Goal: Task Accomplishment & Management: Manage account settings

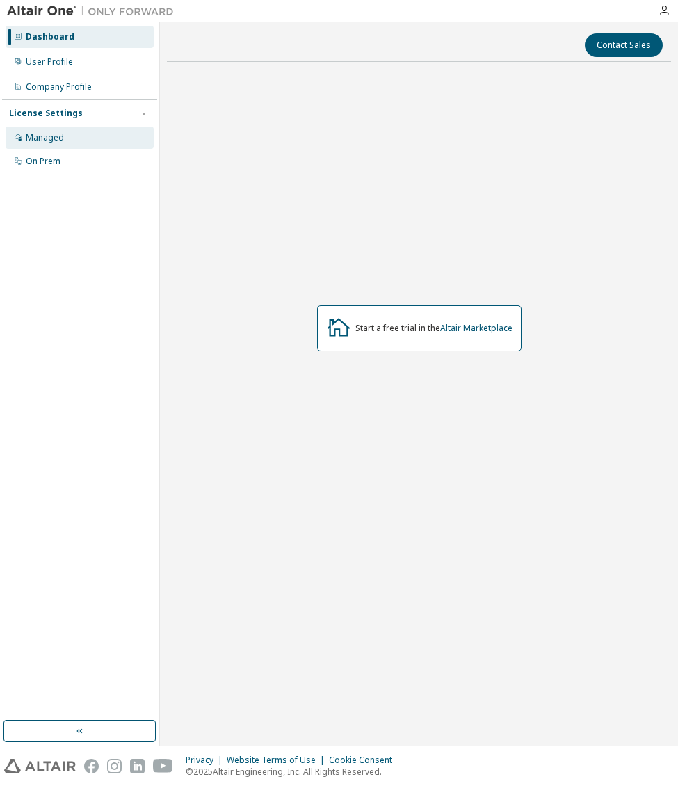
click at [61, 136] on div "Managed" at bounding box center [45, 137] width 38 height 11
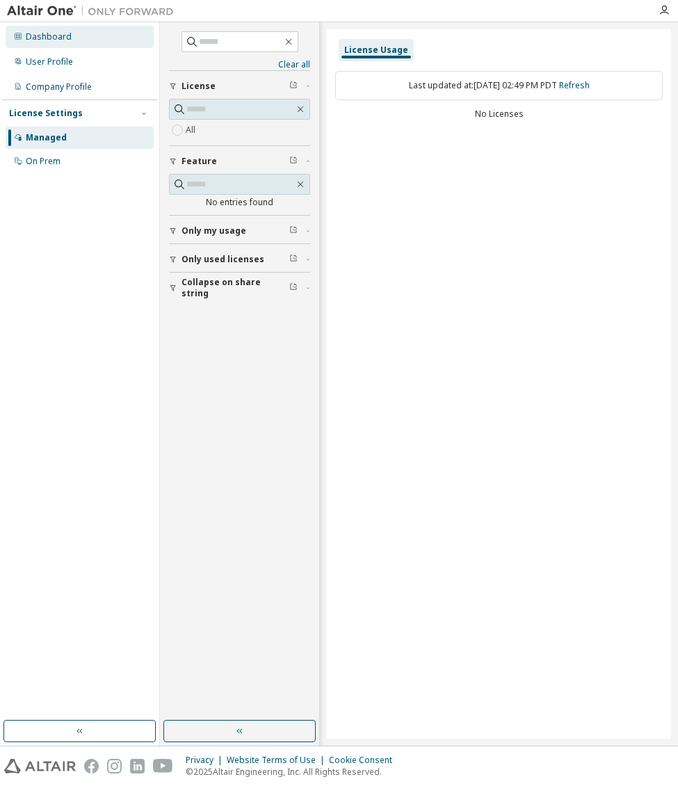
click at [75, 46] on div "Dashboard" at bounding box center [80, 37] width 148 height 22
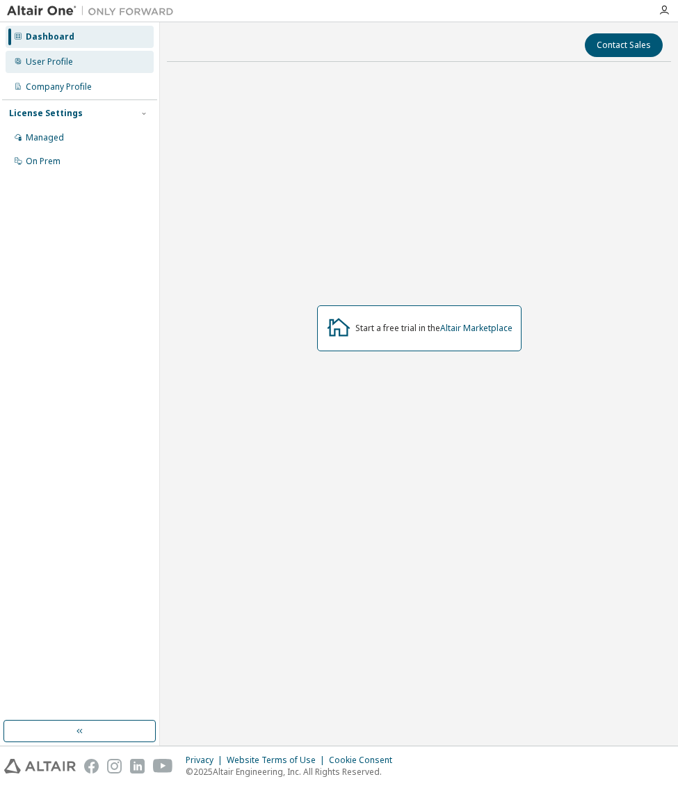
click at [42, 60] on div "User Profile" at bounding box center [49, 61] width 47 height 11
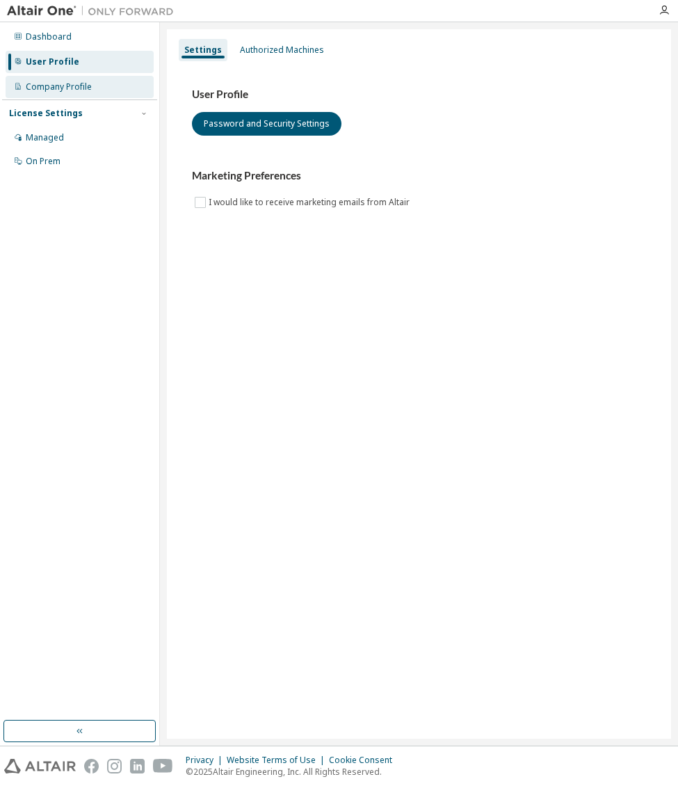
click at [56, 81] on div "Company Profile" at bounding box center [59, 86] width 66 height 11
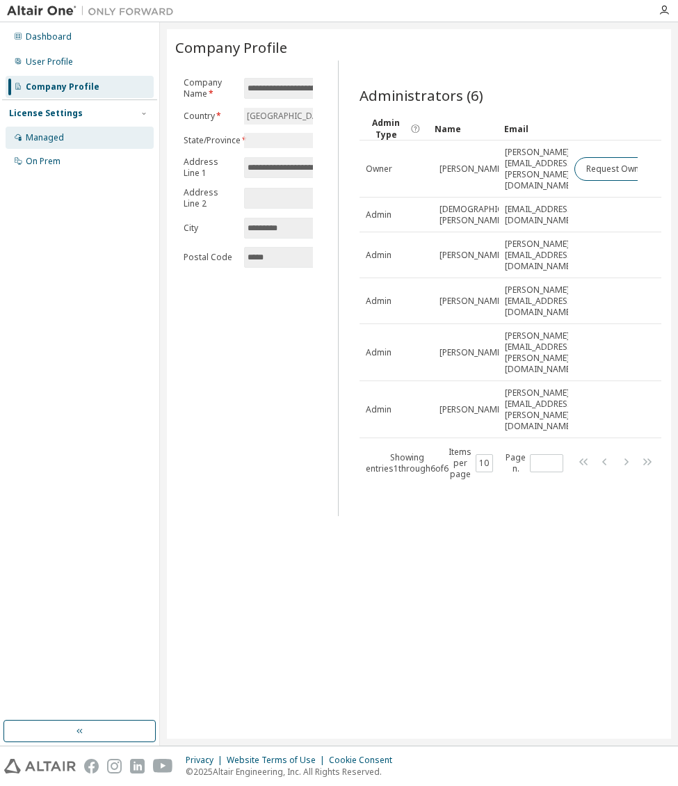
click at [65, 144] on div "Managed" at bounding box center [80, 138] width 148 height 22
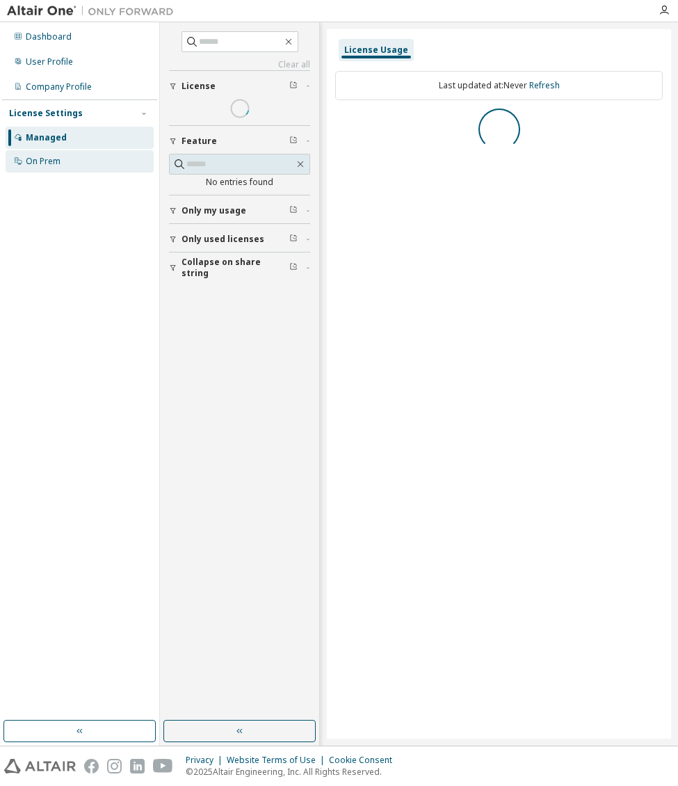
click at [65, 159] on div "On Prem" at bounding box center [80, 161] width 148 height 22
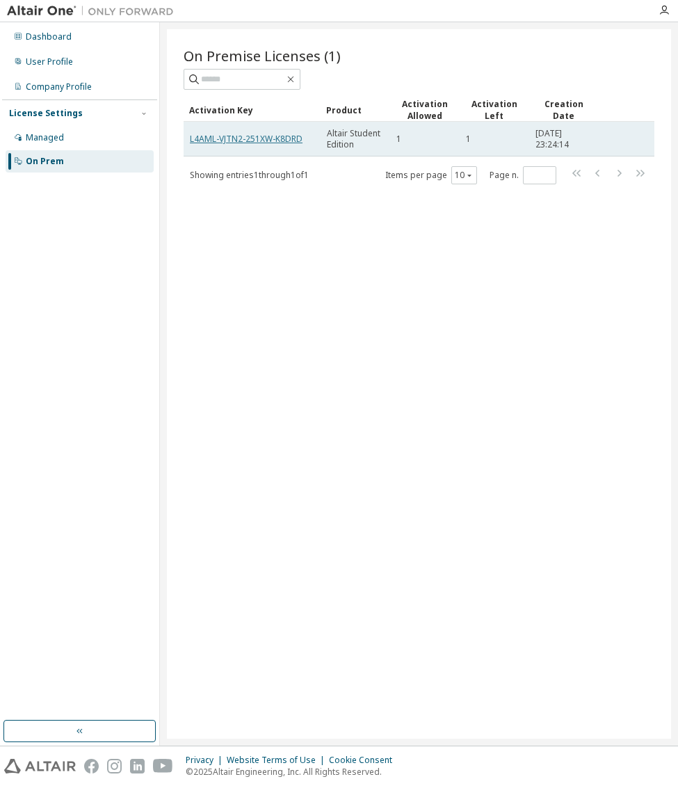
click at [272, 142] on link "L4AML-VJTN2-251XW-K8DRD" at bounding box center [246, 139] width 113 height 12
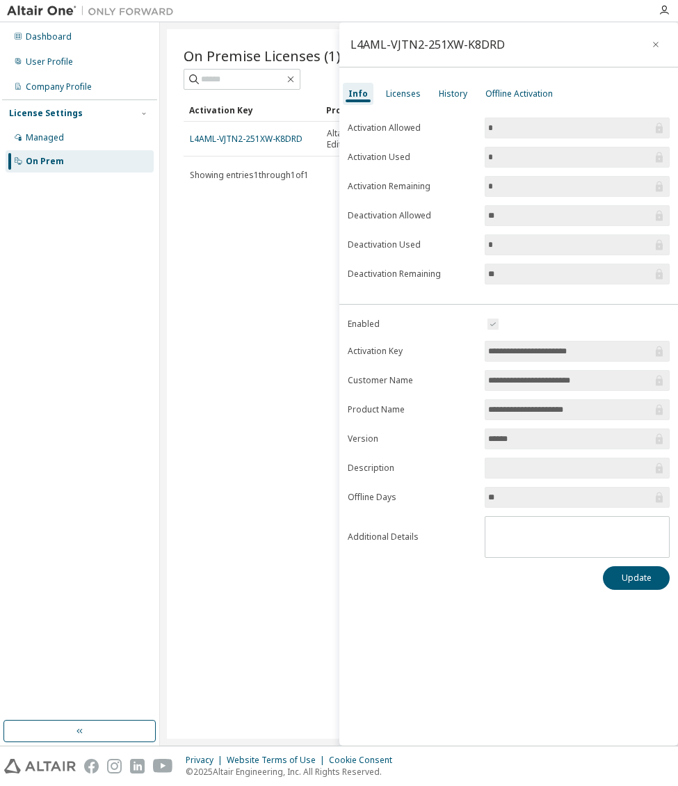
click at [651, 58] on div "L4AML-VJTN2-251XW-K8DRD" at bounding box center [508, 44] width 339 height 45
click at [656, 47] on icon "button" at bounding box center [656, 44] width 10 height 11
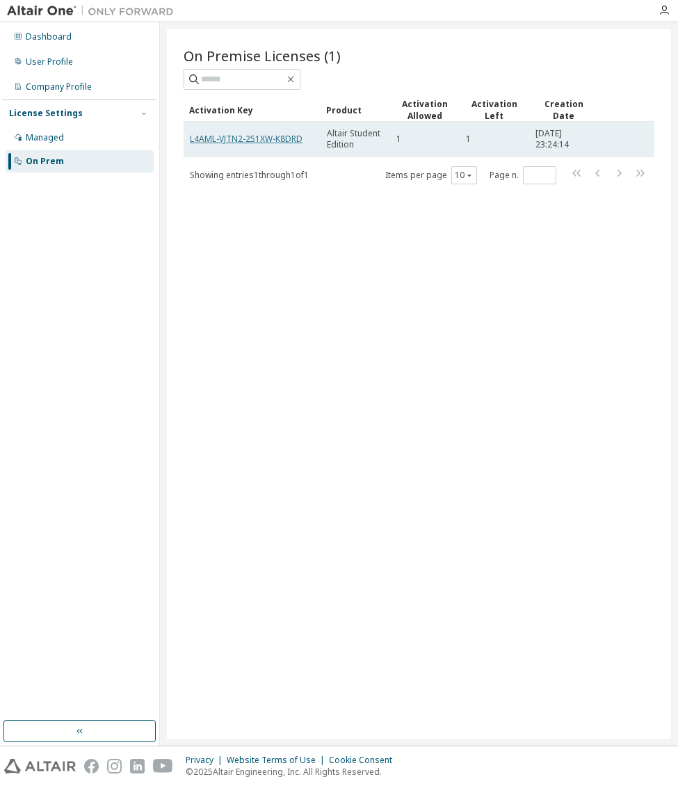
click at [270, 140] on link "L4AML-VJTN2-251XW-K8DRD" at bounding box center [246, 139] width 113 height 12
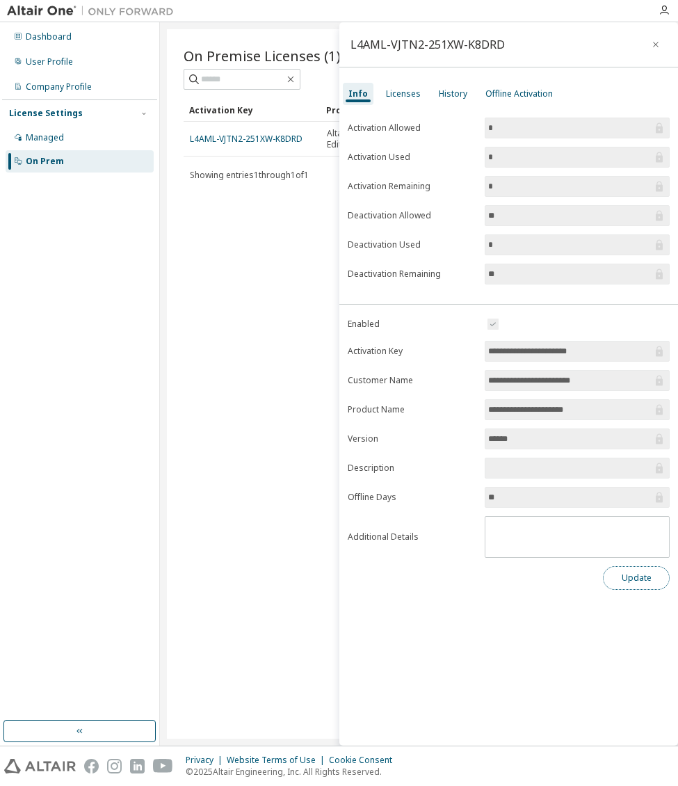
click at [630, 573] on button "Update" at bounding box center [636, 578] width 67 height 24
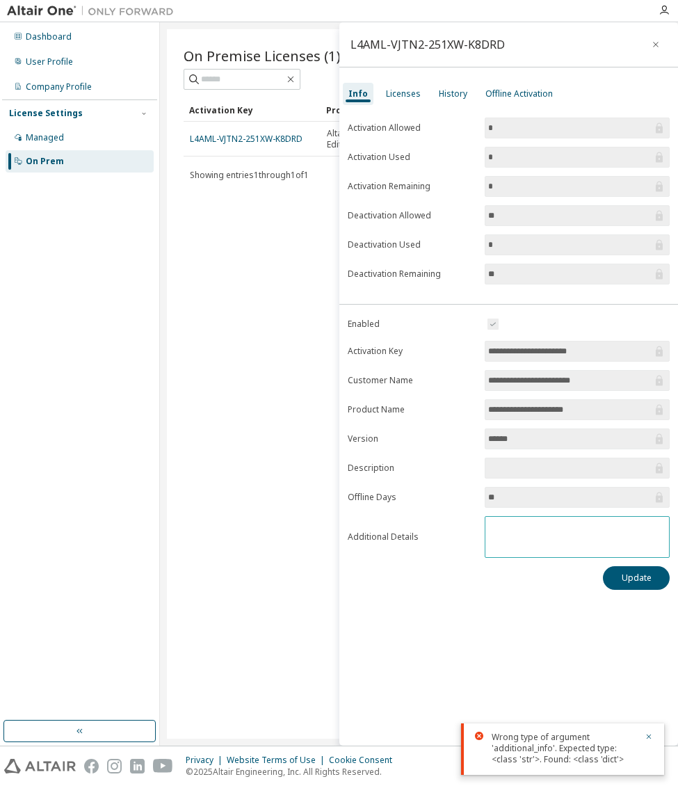
click at [600, 529] on textarea at bounding box center [578, 535] width 184 height 36
click at [565, 621] on div "**********" at bounding box center [508, 384] width 339 height 724
click at [420, 95] on div "Licenses" at bounding box center [404, 94] width 46 height 22
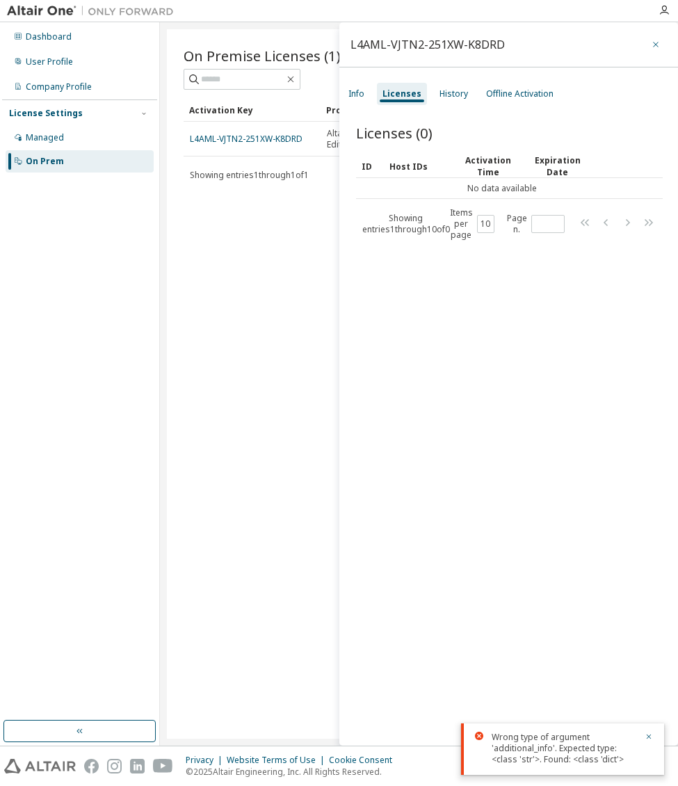
click at [651, 47] on icon "button" at bounding box center [656, 44] width 10 height 11
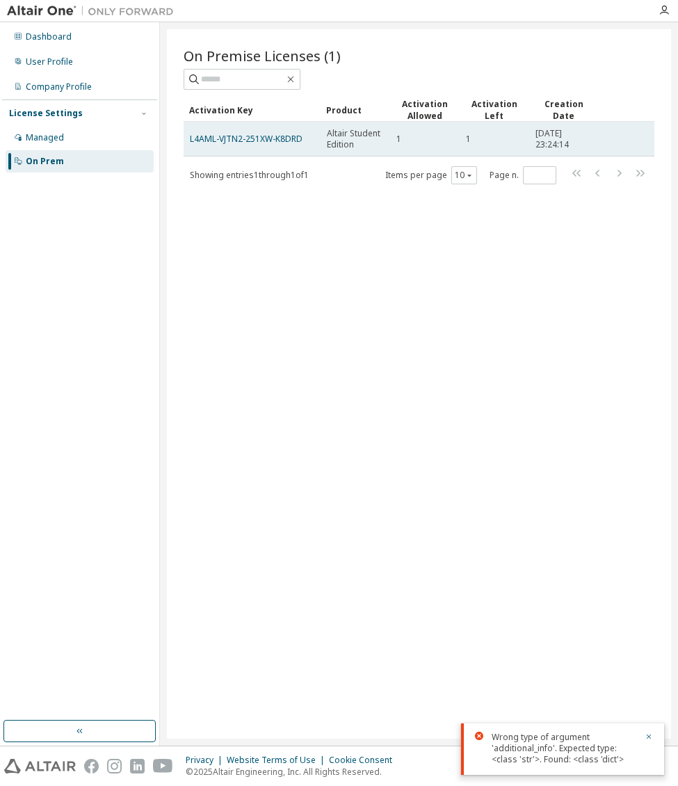
click at [421, 134] on div "1" at bounding box center [425, 139] width 57 height 11
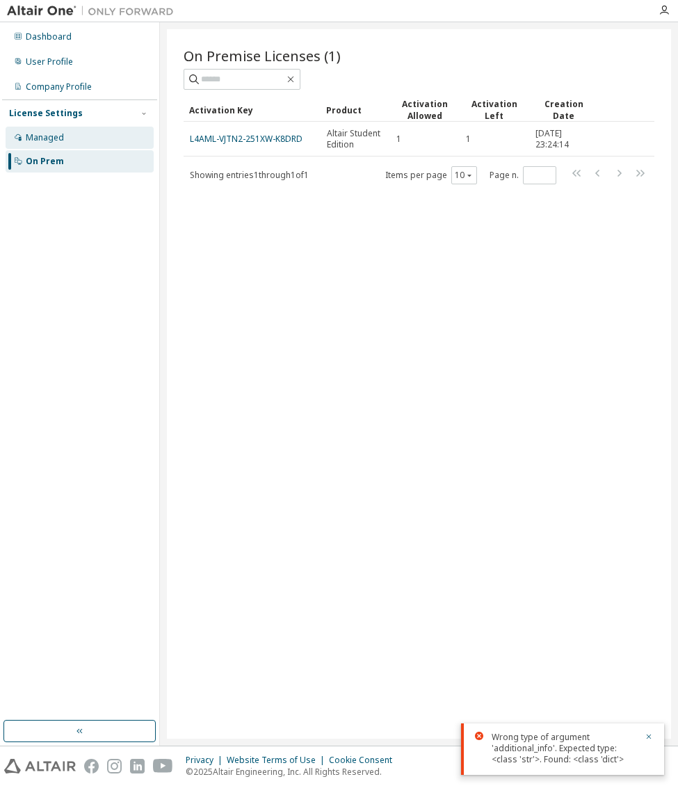
click at [70, 144] on div "Managed" at bounding box center [80, 138] width 148 height 22
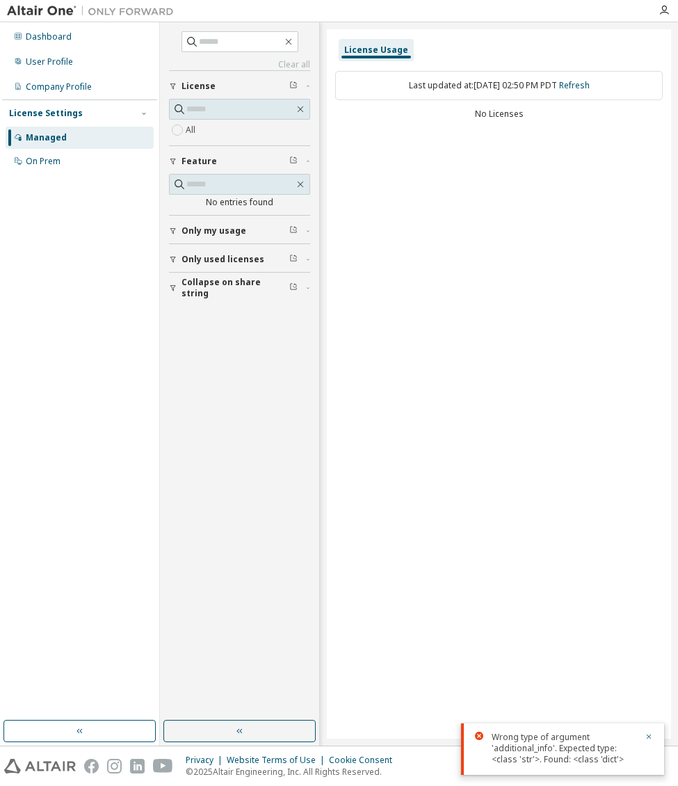
click at [436, 88] on div "Last updated at: Tue 2025-10-14 02:50 PM PDT Refresh" at bounding box center [499, 85] width 328 height 29
click at [408, 146] on div "License Usage Last updated at: Tue 2025-10-14 02:50 PM PDT Refresh No Licenses" at bounding box center [499, 384] width 344 height 710
click at [186, 161] on span "Feature" at bounding box center [199, 161] width 35 height 11
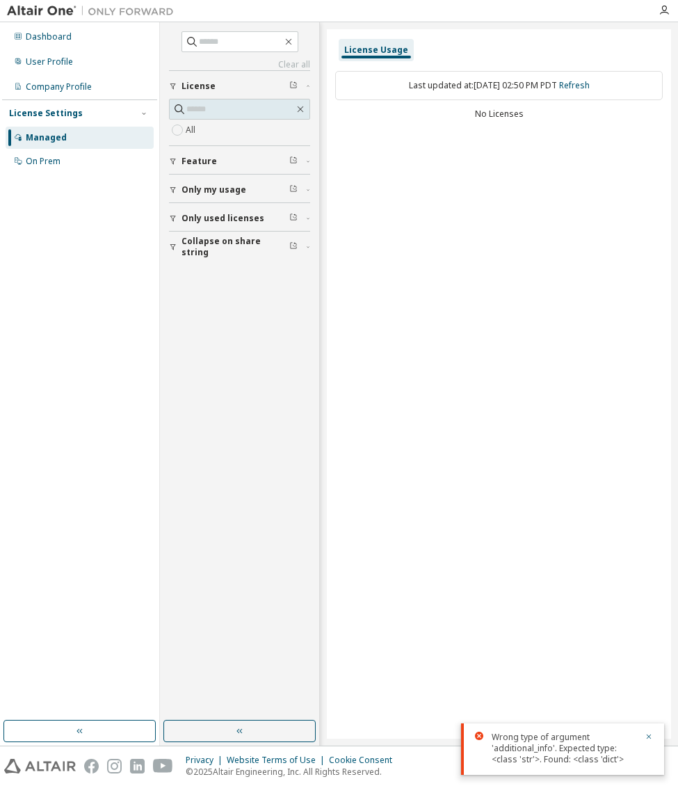
click at [191, 163] on span "Feature" at bounding box center [199, 161] width 35 height 11
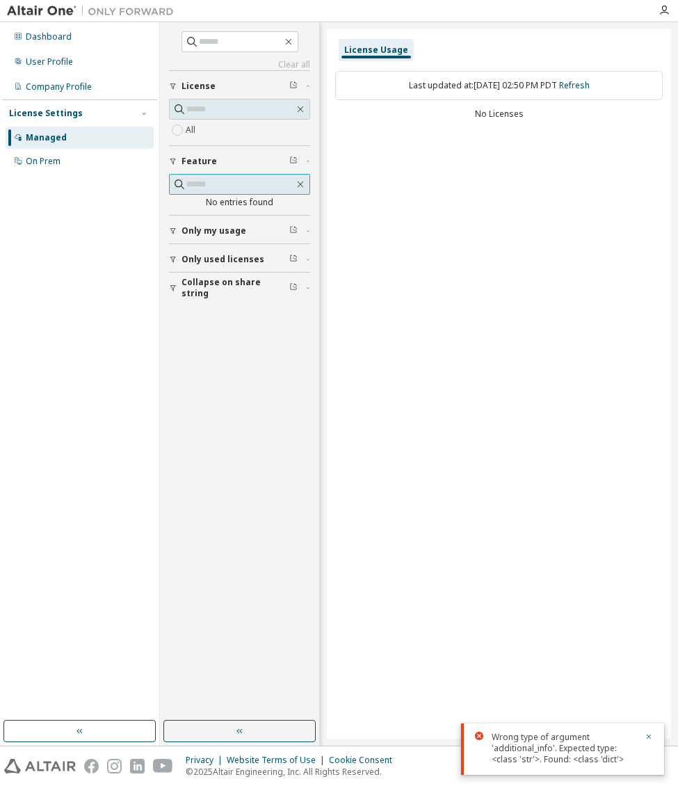
click at [213, 180] on input "text" at bounding box center [240, 184] width 108 height 14
click at [46, 201] on div "Dashboard User Profile Company Profile License Settings Managed On Prem" at bounding box center [79, 371] width 155 height 694
click at [44, 157] on div "On Prem" at bounding box center [43, 161] width 35 height 11
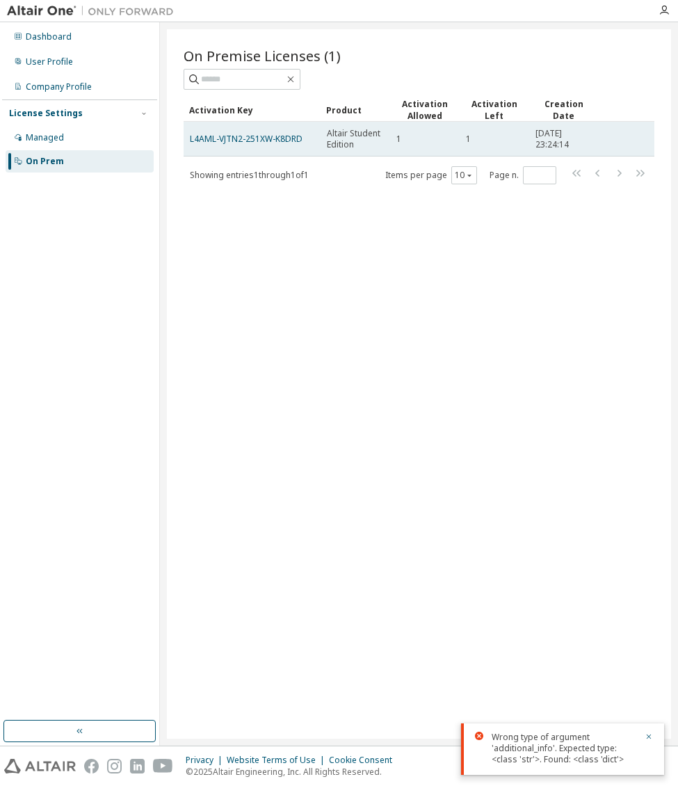
click at [465, 133] on td "1" at bounding box center [495, 139] width 70 height 35
click at [265, 139] on link "L4AML-VJTN2-251XW-K8DRD" at bounding box center [246, 139] width 113 height 12
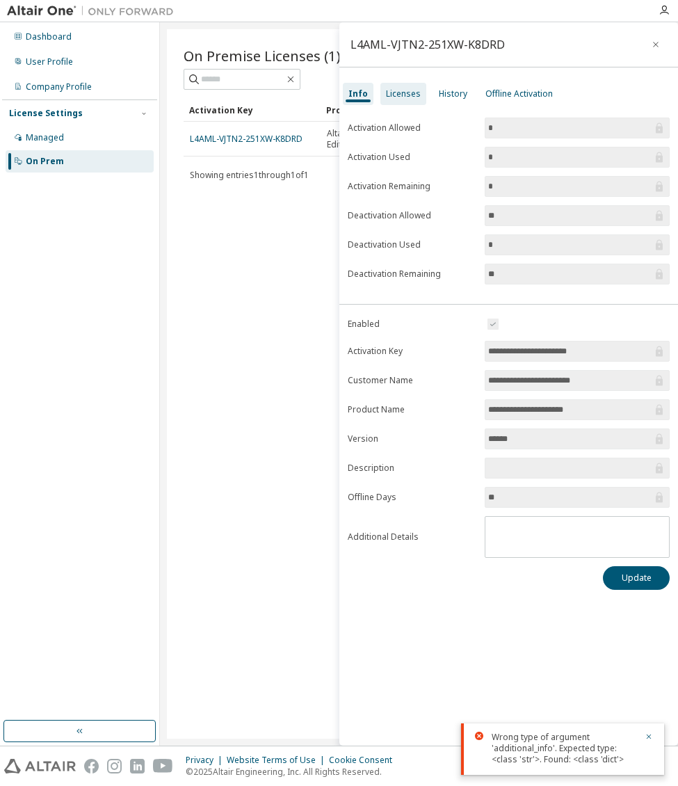
click at [407, 98] on div "Licenses" at bounding box center [403, 93] width 35 height 11
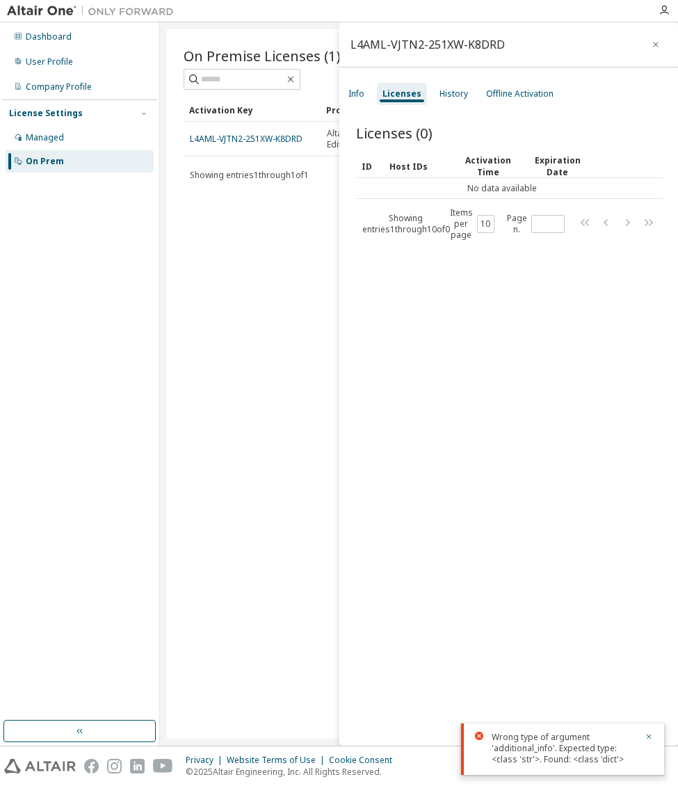
click at [369, 93] on div "Info Licenses History Offline Activation" at bounding box center [508, 93] width 339 height 25
click at [456, 93] on div "History" at bounding box center [454, 93] width 29 height 11
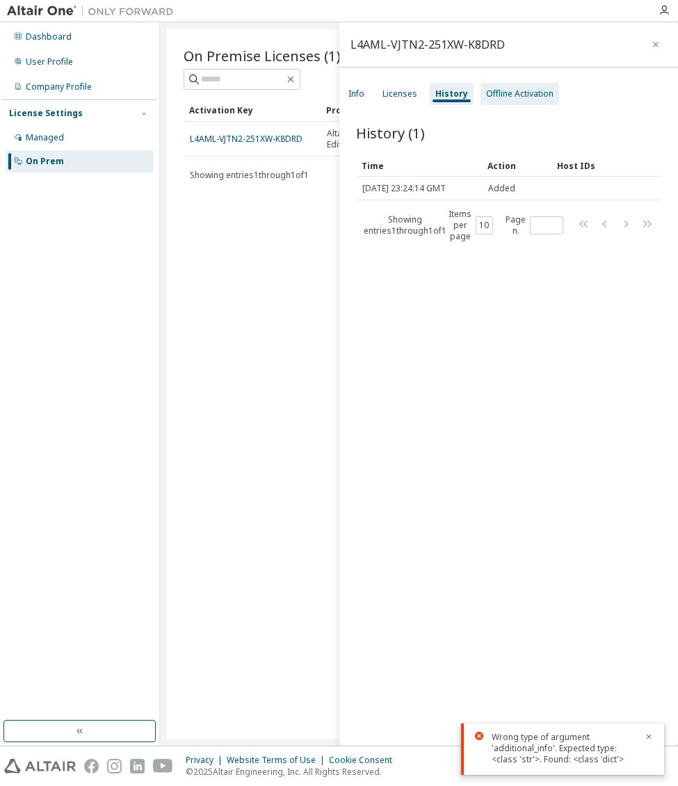
click at [509, 93] on div "Offline Activation" at bounding box center [519, 93] width 67 height 11
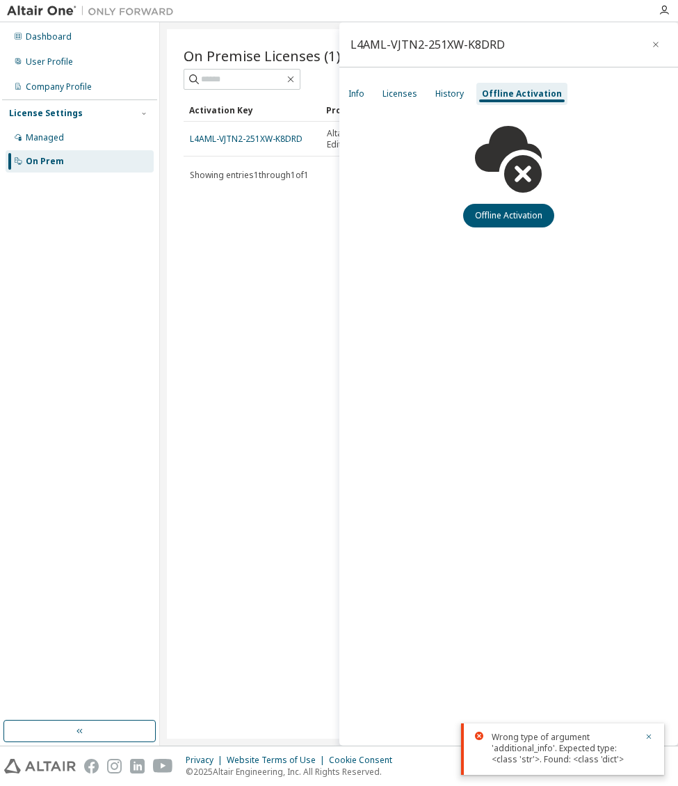
click at [373, 98] on div "Info Licenses History Offline Activation" at bounding box center [508, 93] width 339 height 25
click at [365, 95] on div "Info" at bounding box center [356, 94] width 27 height 22
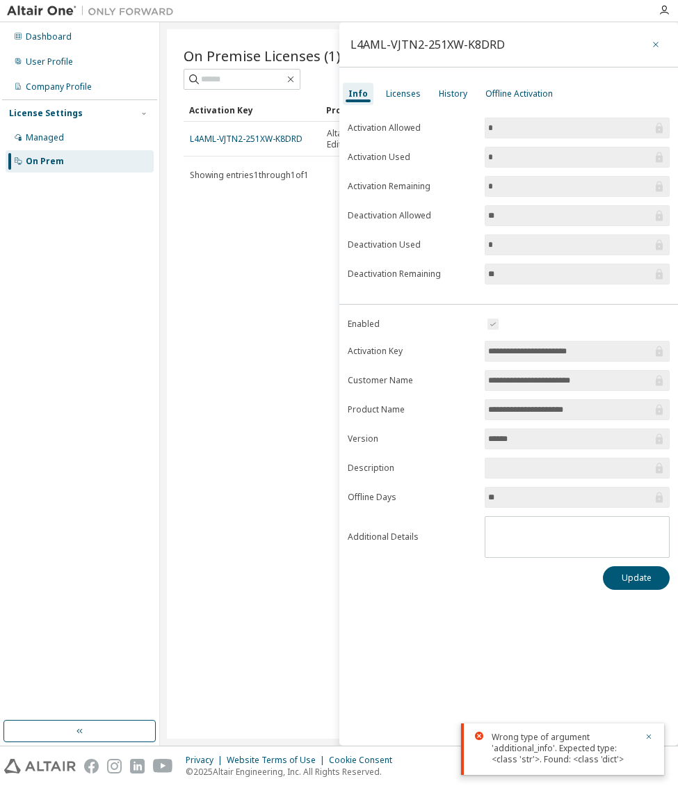
click at [648, 42] on button "button" at bounding box center [656, 44] width 22 height 22
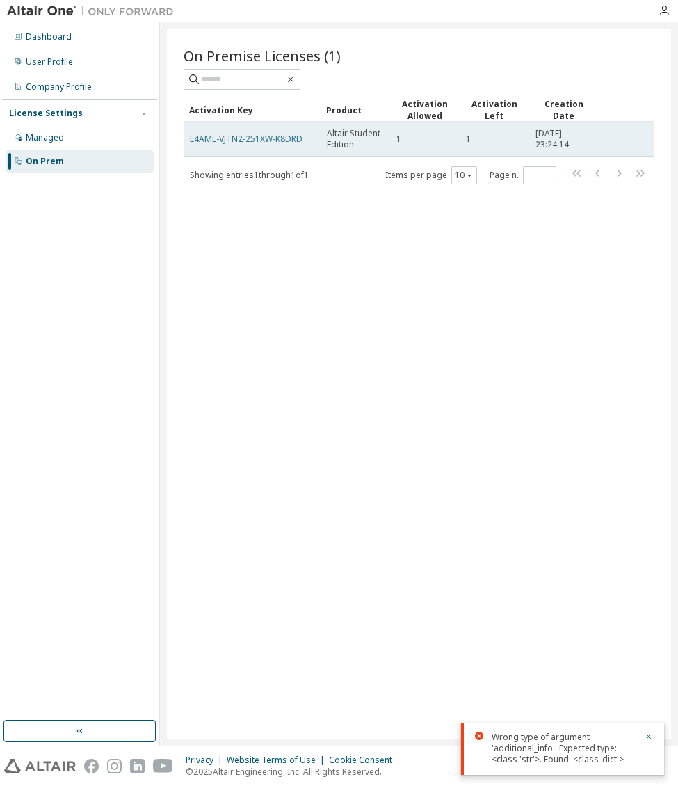
click at [260, 135] on link "L4AML-VJTN2-251XW-K8DRD" at bounding box center [246, 139] width 113 height 12
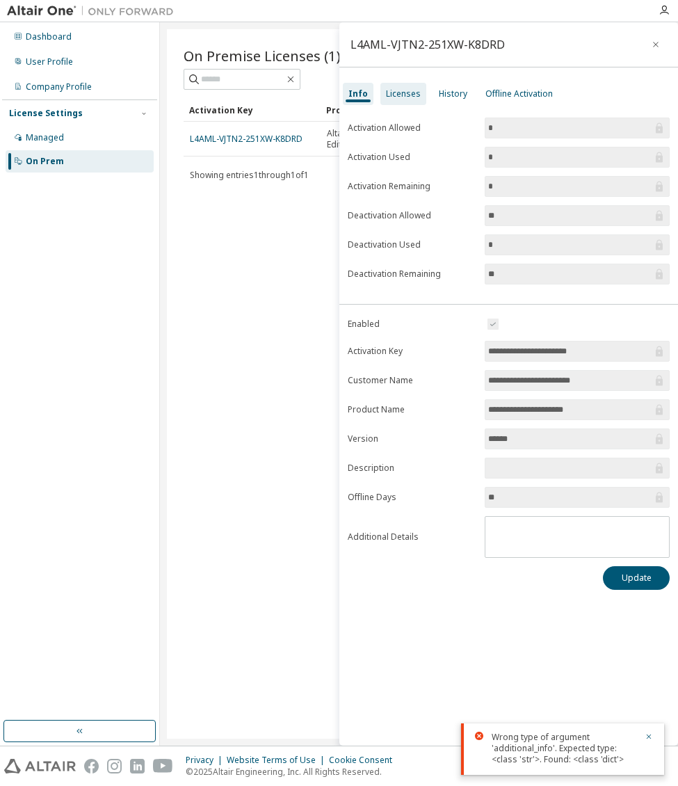
click at [405, 97] on div "Licenses" at bounding box center [403, 93] width 35 height 11
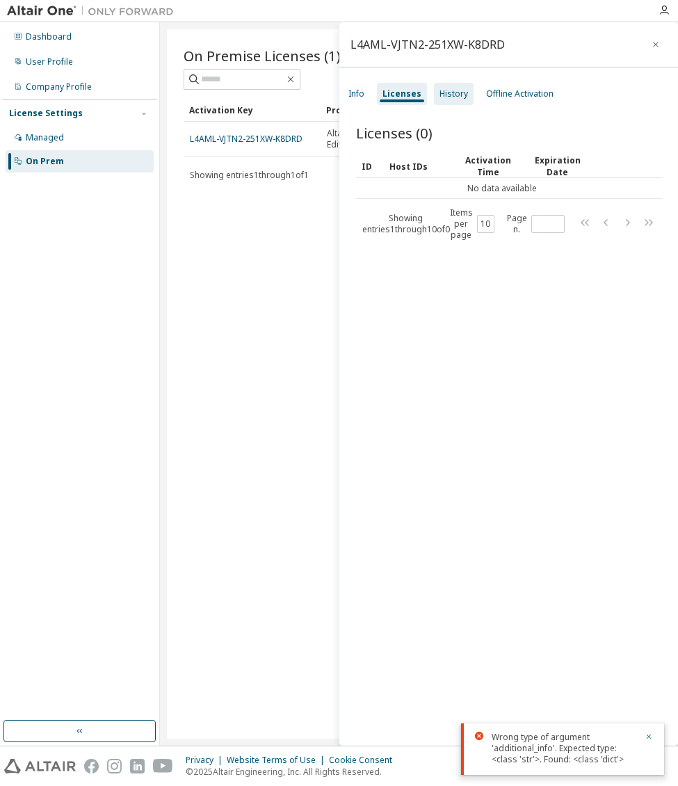
click at [441, 97] on div "History" at bounding box center [454, 93] width 29 height 11
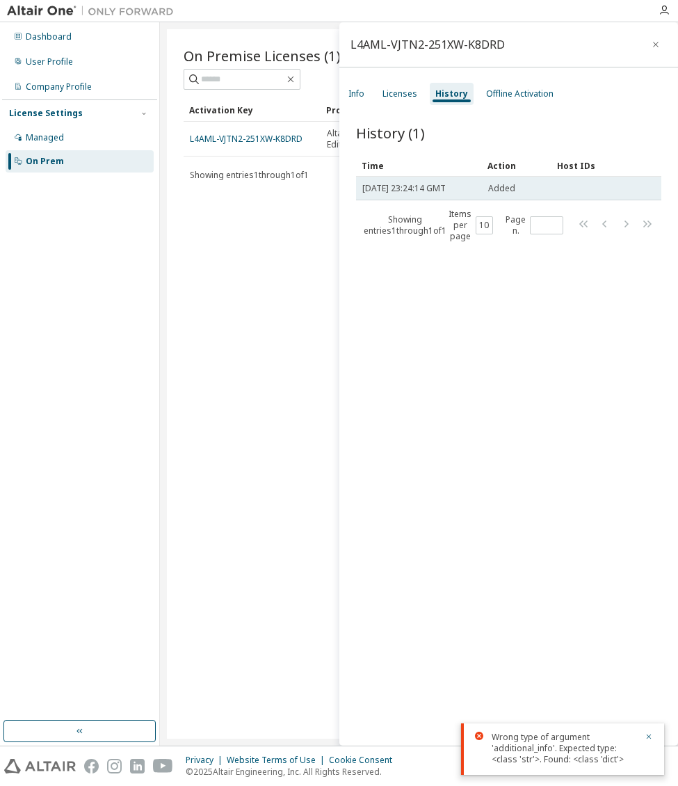
click at [598, 198] on td at bounding box center [587, 189] width 70 height 24
click at [431, 185] on span "Thu, 02 Oct 2025 23:24:14 GMT" at bounding box center [403, 188] width 83 height 11
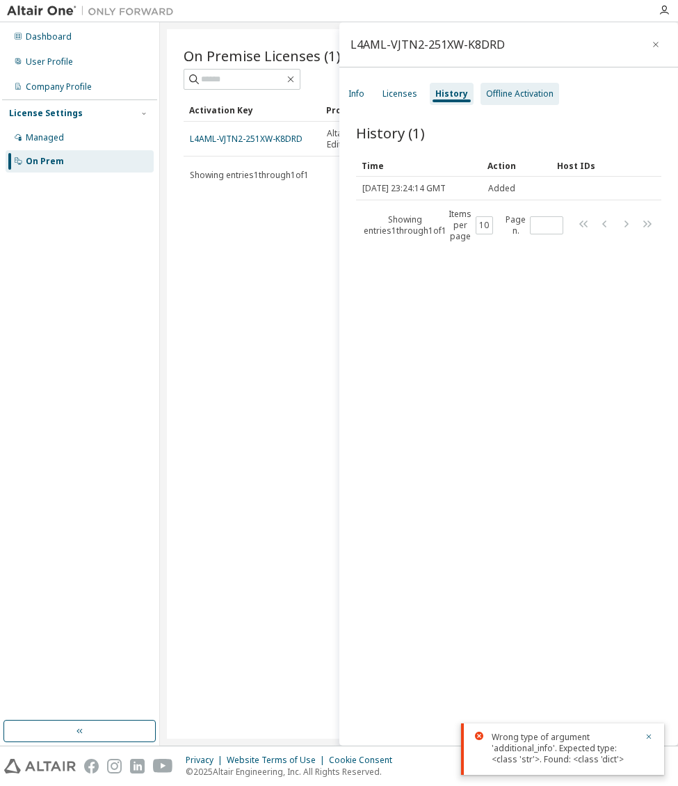
click at [510, 97] on div "Offline Activation" at bounding box center [519, 93] width 67 height 11
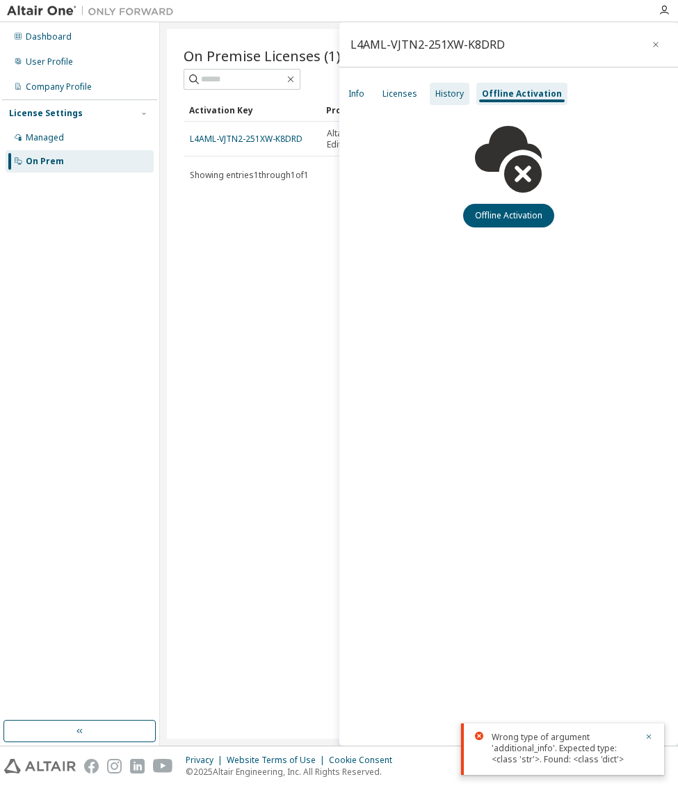
click at [433, 88] on div "History" at bounding box center [450, 94] width 40 height 22
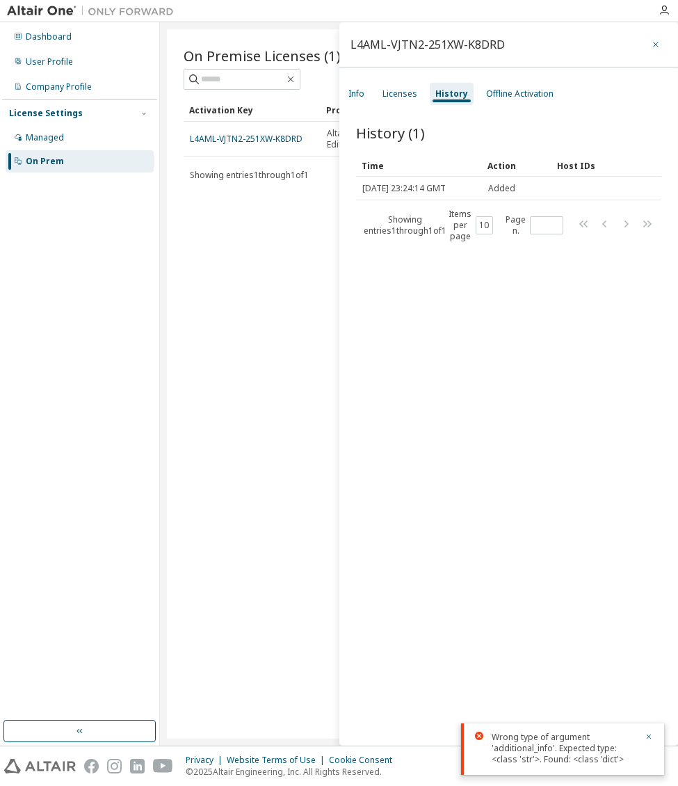
click at [651, 39] on icon "button" at bounding box center [656, 44] width 10 height 11
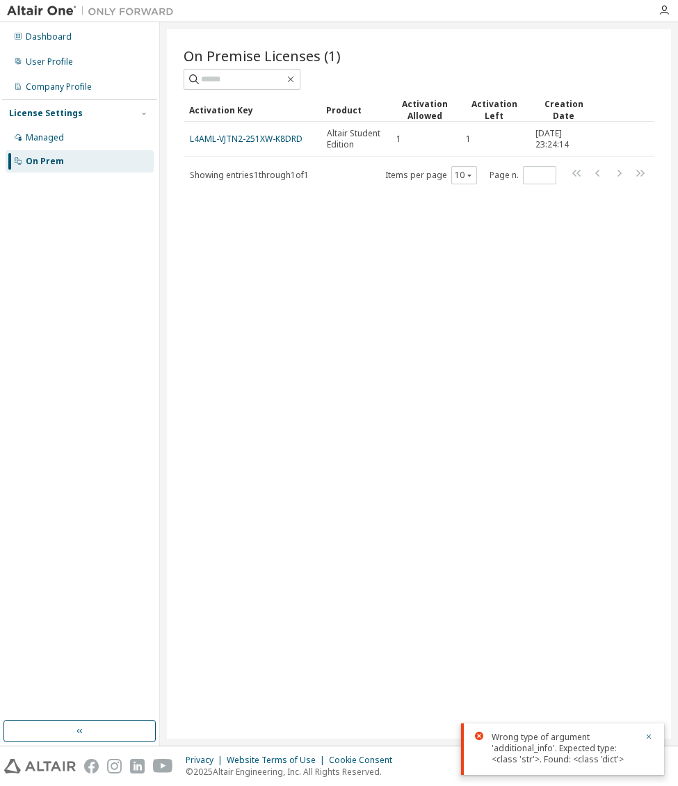
click at [402, 366] on div "On Premise Licenses (1) Clear Load Save Save As Field Operator Value Select fil…" at bounding box center [419, 384] width 504 height 710
click at [65, 70] on div "User Profile" at bounding box center [80, 62] width 148 height 22
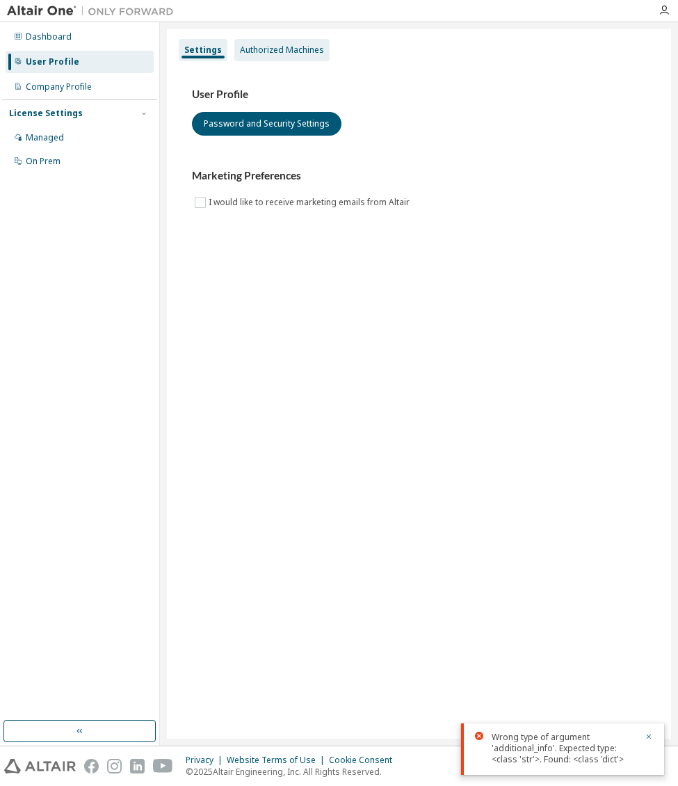
click at [264, 60] on div "Authorized Machines" at bounding box center [281, 50] width 95 height 22
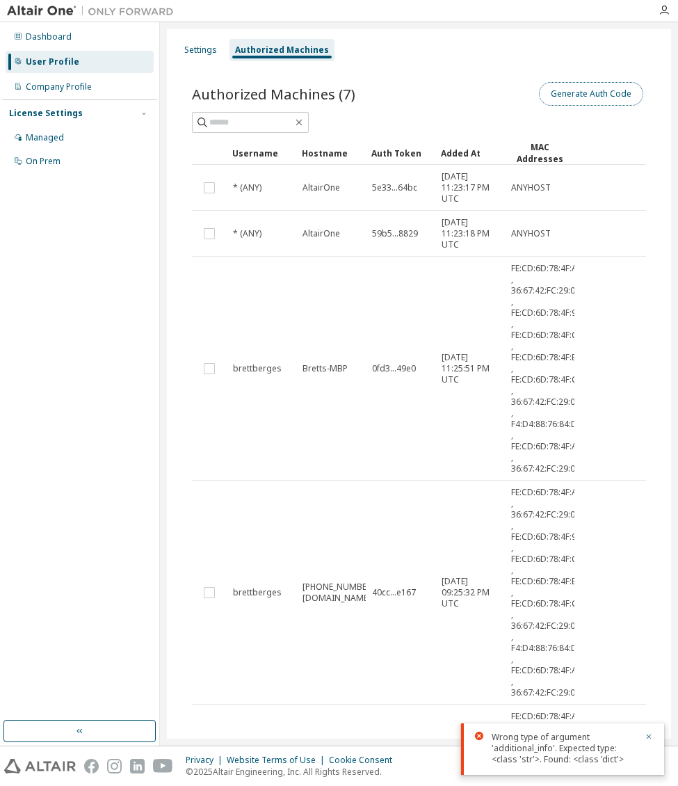
click at [562, 104] on button "Generate Auth Code" at bounding box center [591, 94] width 104 height 24
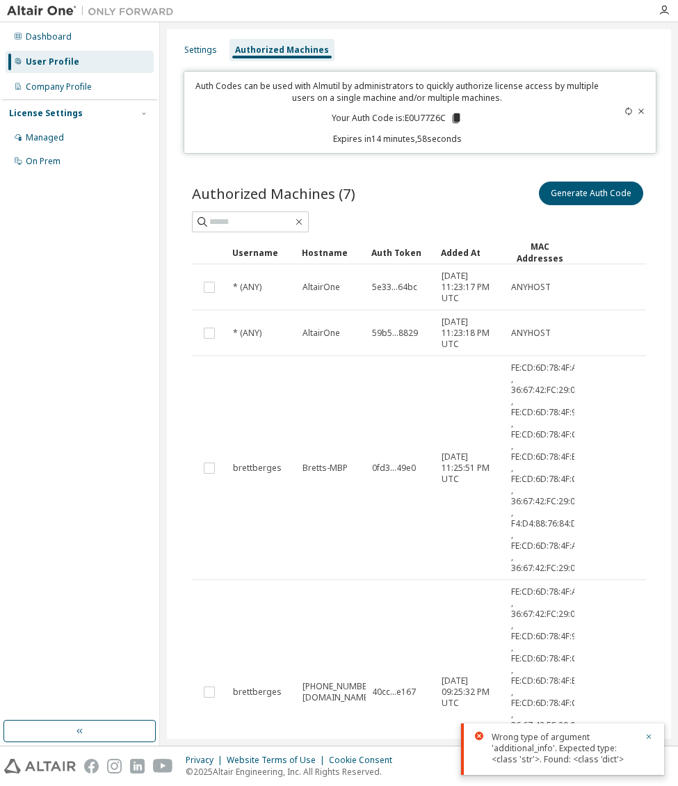
click at [410, 117] on p "Your Auth Code is: E0U77Z6C" at bounding box center [397, 118] width 131 height 13
copy p "E0U77Z6C"
click at [637, 113] on icon at bounding box center [641, 111] width 8 height 8
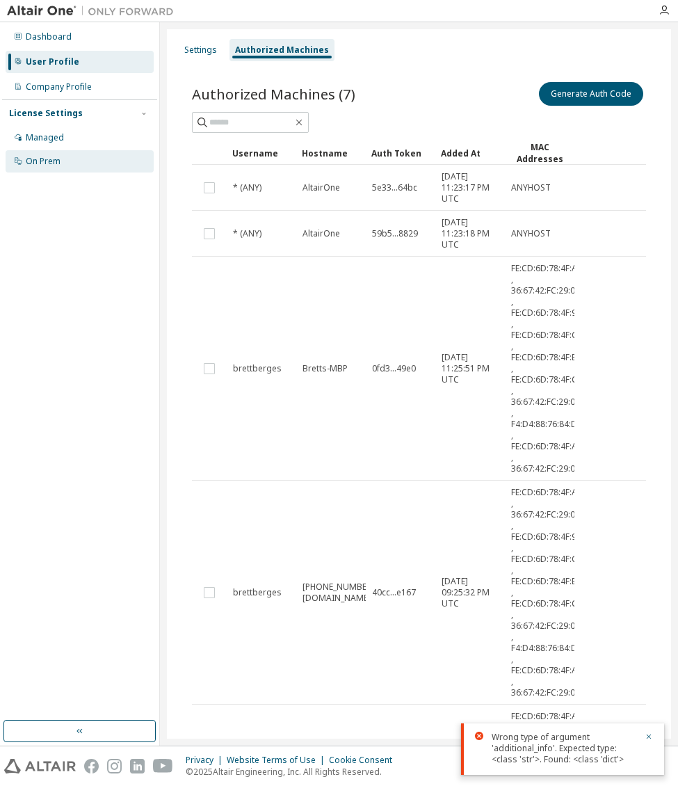
click at [91, 168] on div "On Prem" at bounding box center [80, 161] width 148 height 22
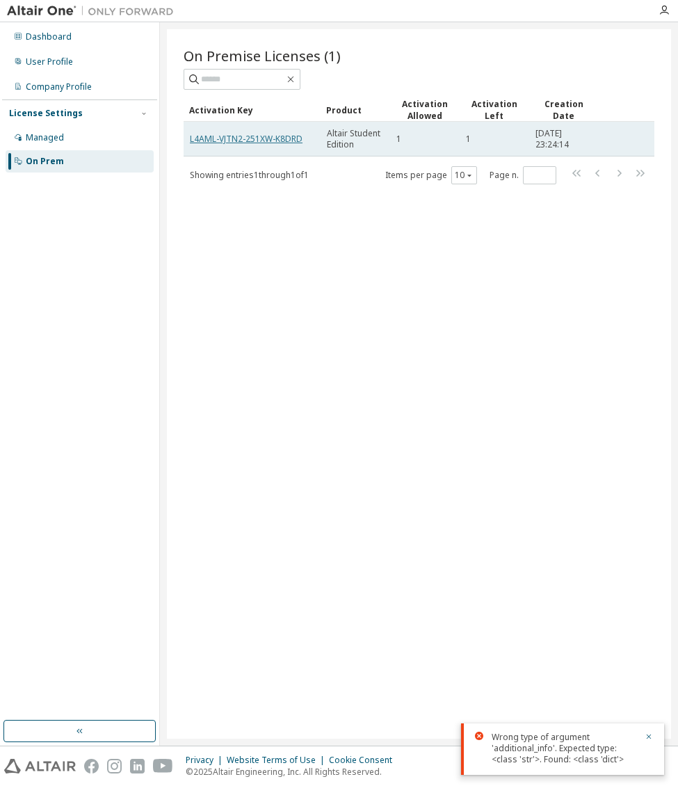
click at [285, 141] on link "L4AML-VJTN2-251XW-K8DRD" at bounding box center [246, 139] width 113 height 12
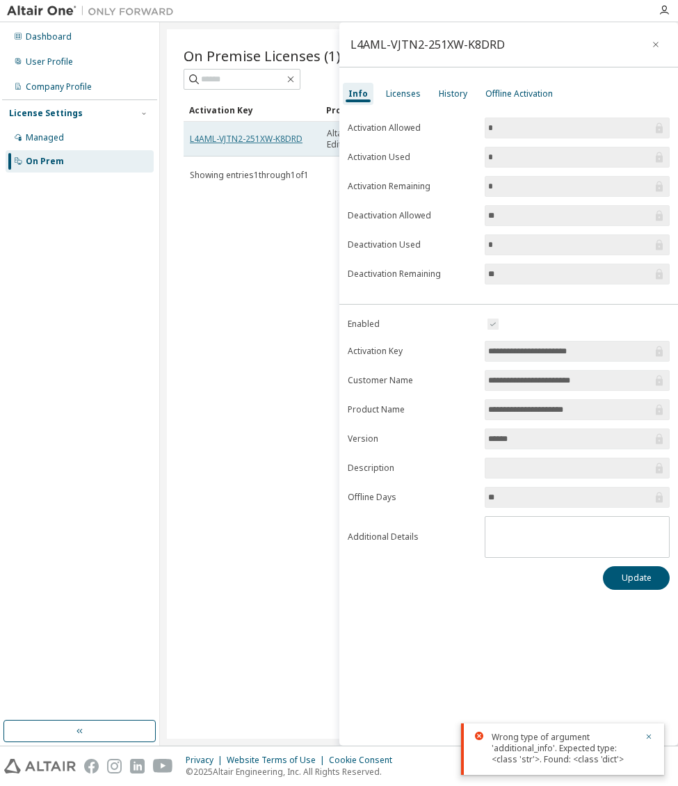
click at [211, 141] on link "L4AML-VJTN2-251XW-K8DRD" at bounding box center [246, 139] width 113 height 12
drag, startPoint x: 180, startPoint y: 128, endPoint x: 225, endPoint y: 132, distance: 44.7
click at [225, 132] on div "On Premise Licenses (1) Clear Load Save Save As Field Operator Value Select fil…" at bounding box center [419, 384] width 504 height 710
click at [225, 133] on link "L4AML-VJTN2-251XW-K8DRD" at bounding box center [246, 139] width 113 height 12
drag, startPoint x: 190, startPoint y: 137, endPoint x: 300, endPoint y: 139, distance: 109.9
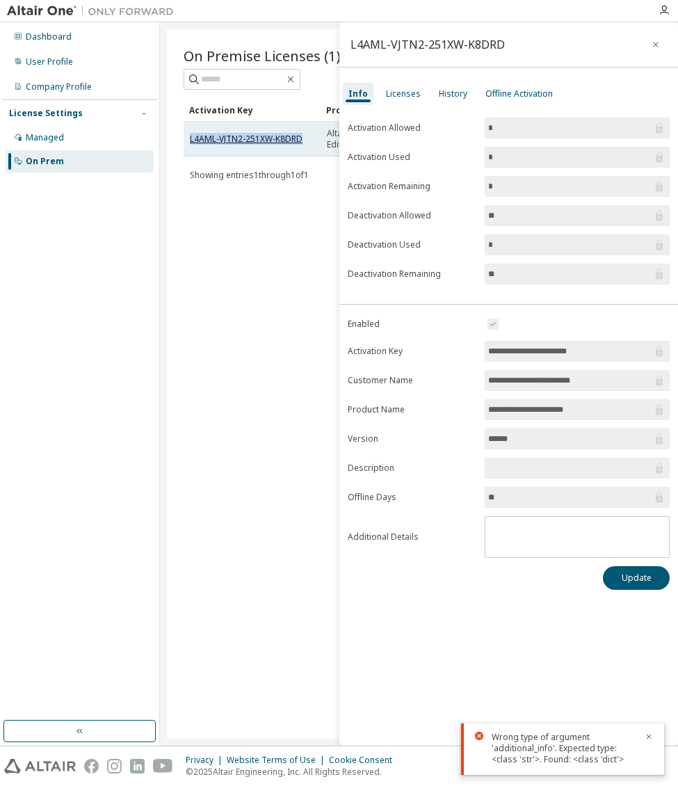
click at [300, 139] on link "L4AML-VJTN2-251XW-K8DRD" at bounding box center [246, 139] width 113 height 12
copy link "L4AML-VJTN2-251XW-K8DRD"
click at [657, 45] on icon "button" at bounding box center [656, 44] width 10 height 11
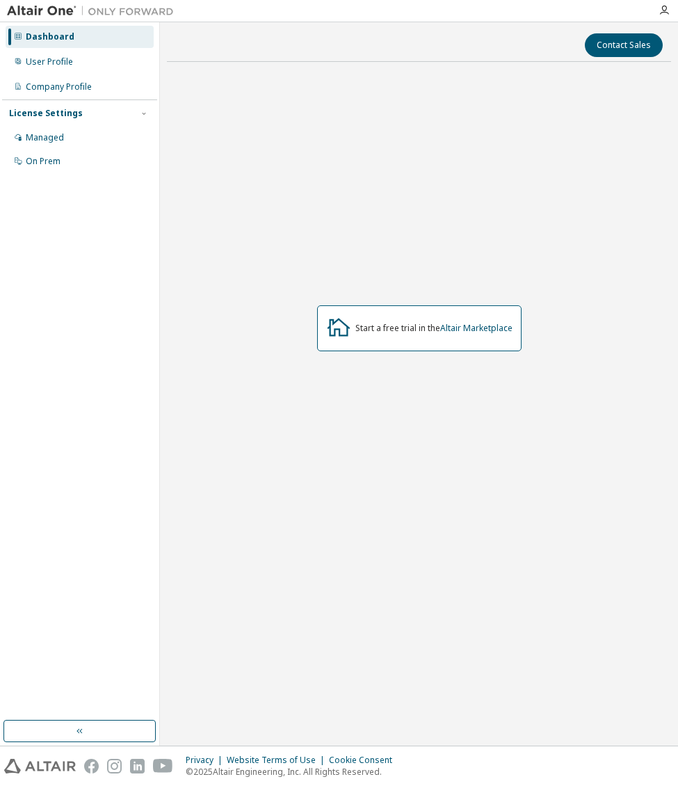
click at [421, 327] on div "Start a free trial in the Altair Marketplace" at bounding box center [433, 328] width 157 height 11
click at [89, 69] on div "User Profile" at bounding box center [80, 62] width 148 height 22
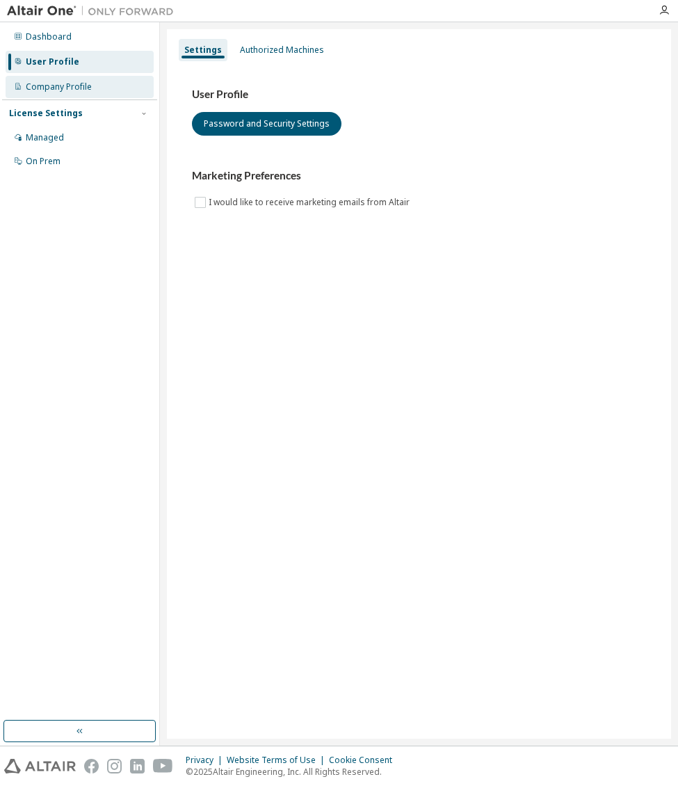
click at [90, 89] on div "Company Profile" at bounding box center [59, 86] width 66 height 11
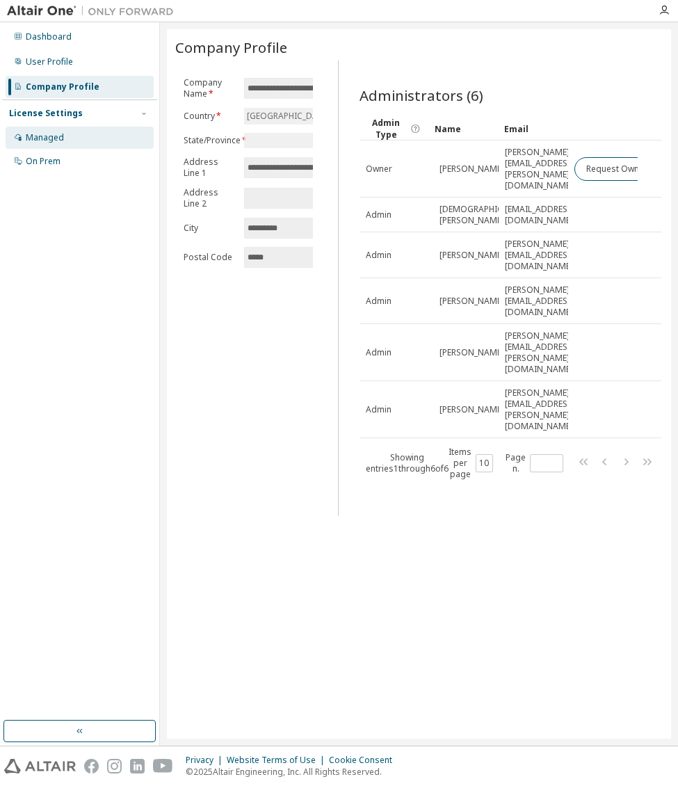
click at [86, 138] on div "Managed" at bounding box center [80, 138] width 148 height 22
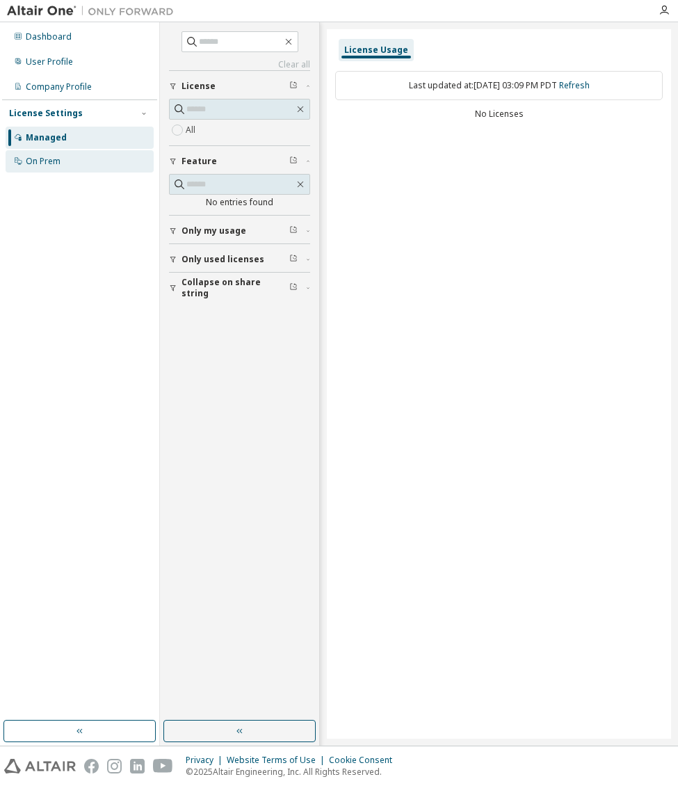
click at [87, 163] on div "On Prem" at bounding box center [80, 161] width 148 height 22
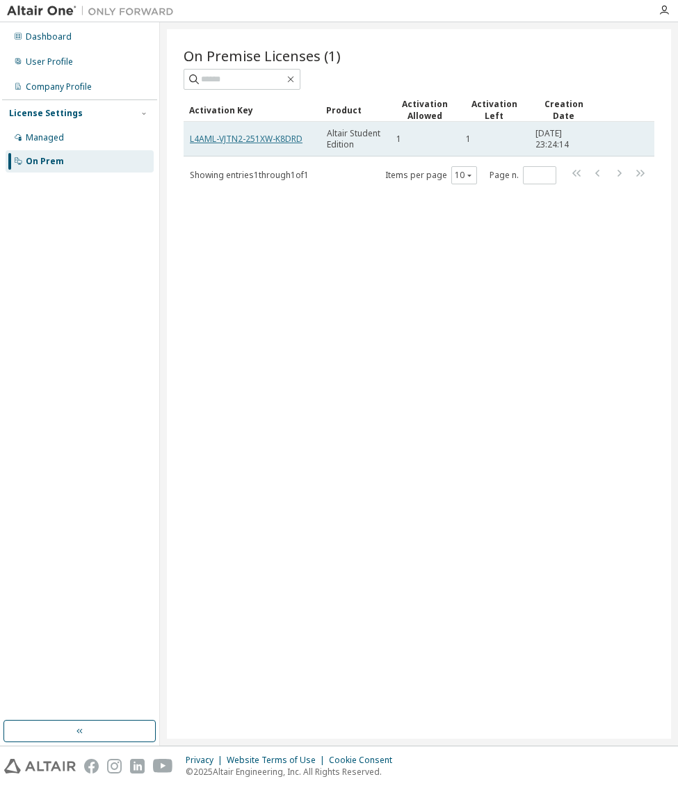
click at [262, 138] on link "L4AML-VJTN2-251XW-K8DRD" at bounding box center [246, 139] width 113 height 12
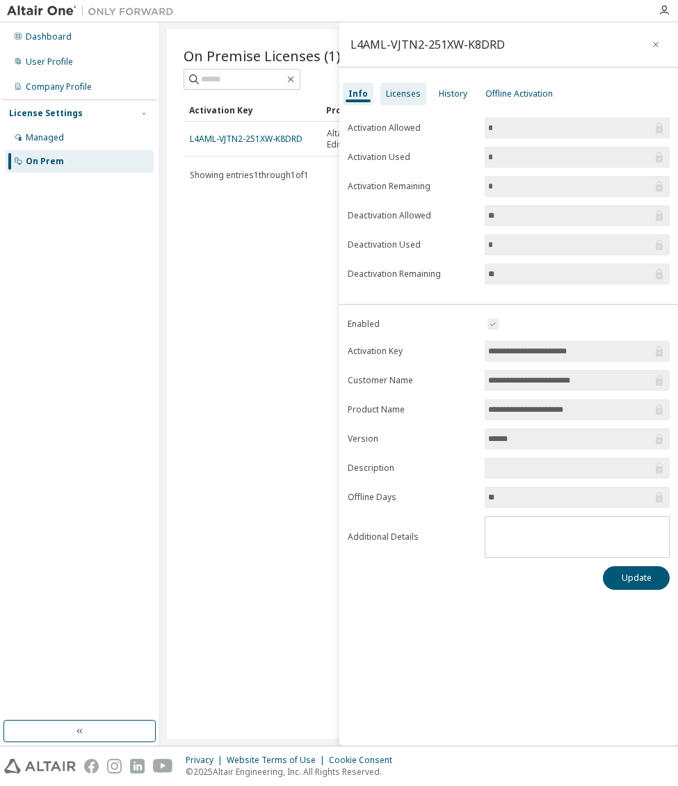
click at [383, 100] on div "Licenses" at bounding box center [404, 94] width 46 height 22
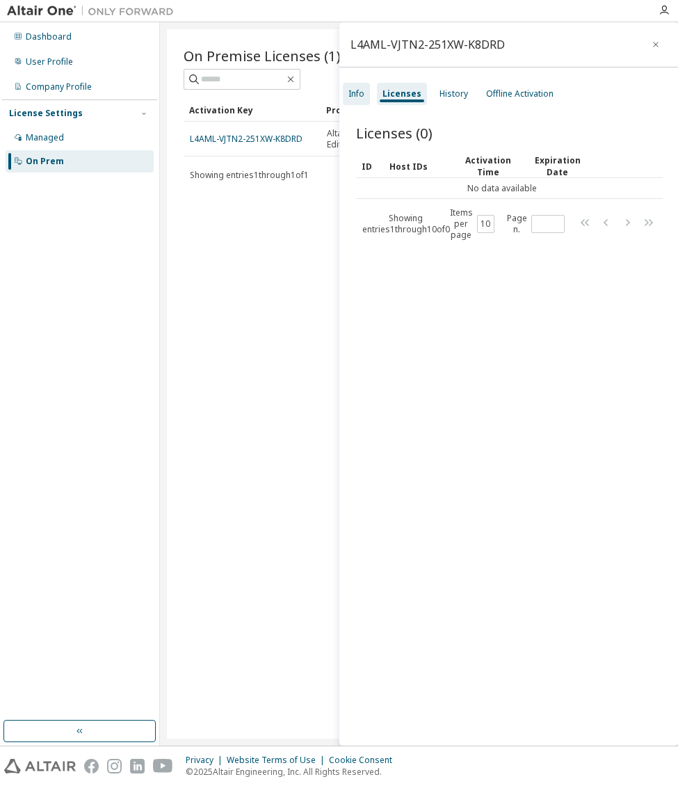
click at [359, 93] on div "Info" at bounding box center [357, 93] width 16 height 11
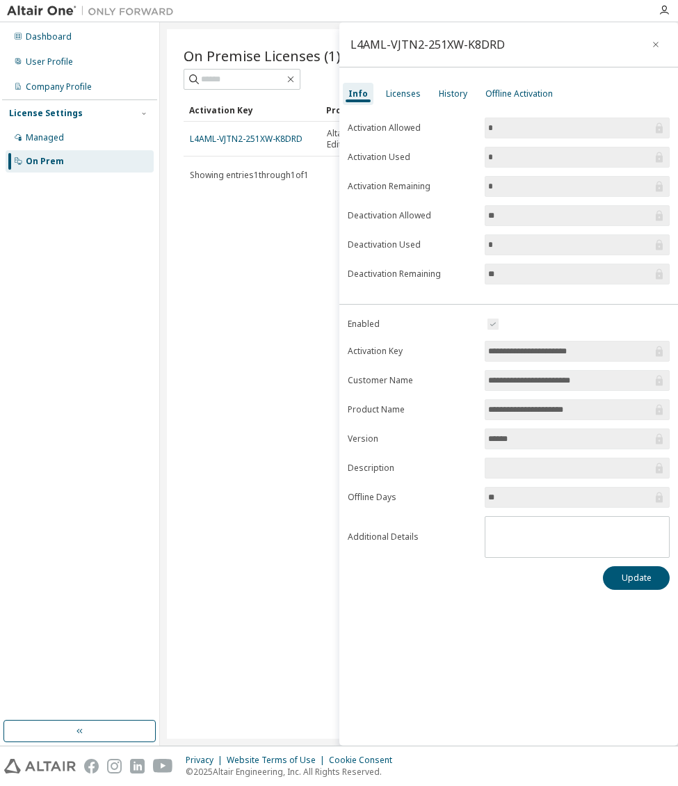
click at [520, 132] on input "*" at bounding box center [570, 128] width 164 height 14
click at [526, 103] on div "Offline Activation" at bounding box center [519, 94] width 79 height 22
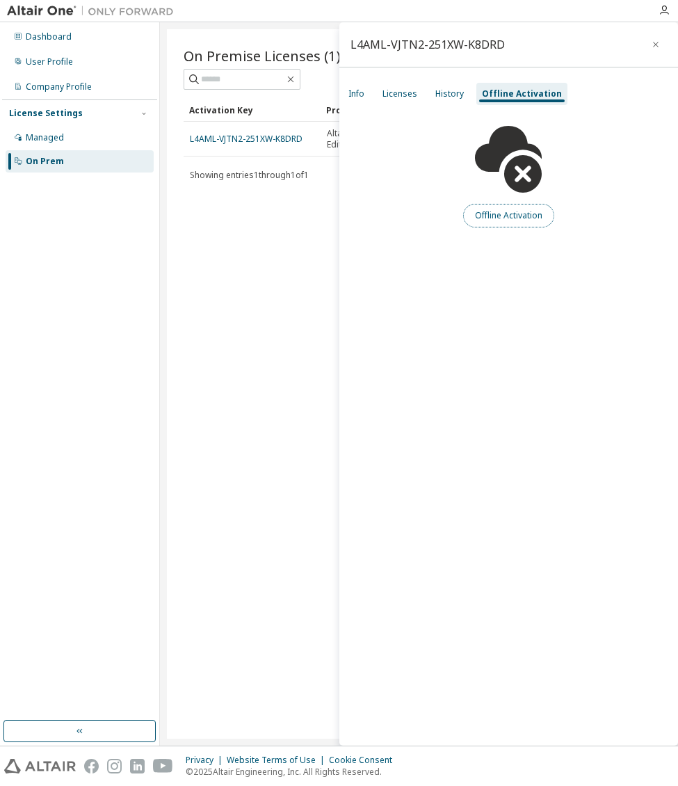
click at [517, 212] on button "Offline Activation" at bounding box center [508, 216] width 91 height 24
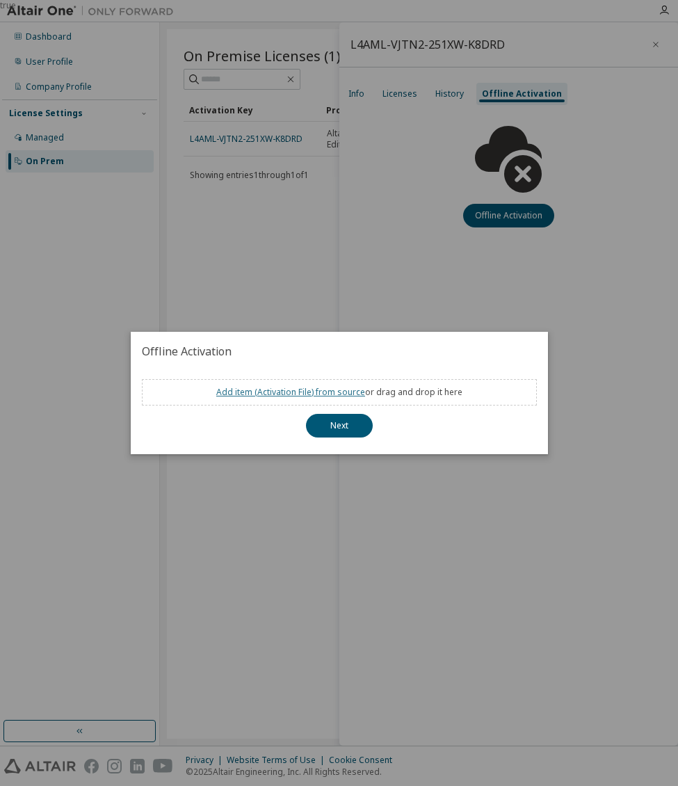
click at [346, 392] on link "Add item ( Activation File ) from source" at bounding box center [290, 392] width 149 height 12
click at [365, 425] on button "Next" at bounding box center [339, 426] width 67 height 24
click at [527, 287] on div "true" at bounding box center [339, 393] width 678 height 786
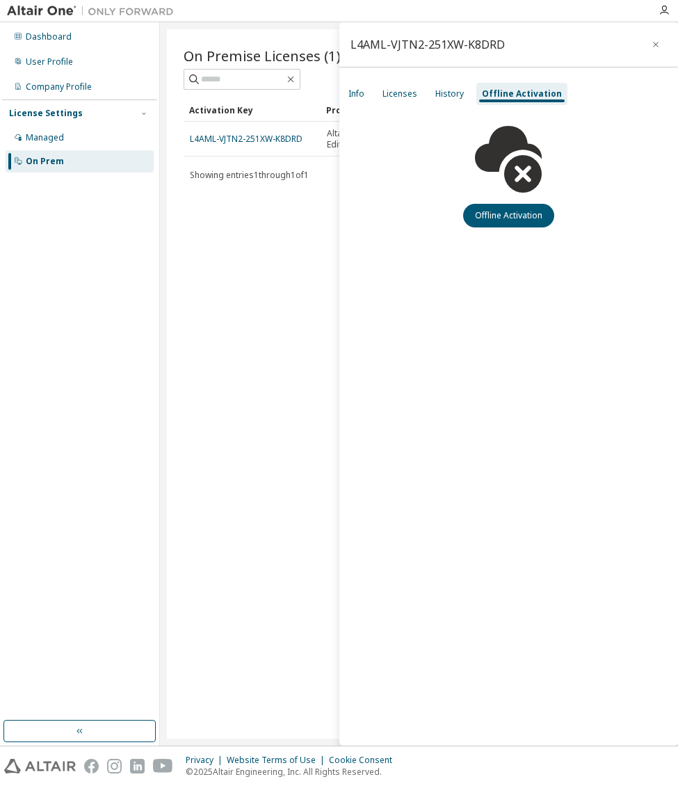
click at [298, 246] on div "On Premise Licenses (1) Clear Load Save Save As Field Operator Value Select fil…" at bounding box center [419, 384] width 504 height 710
